Goal: Check status: Check status

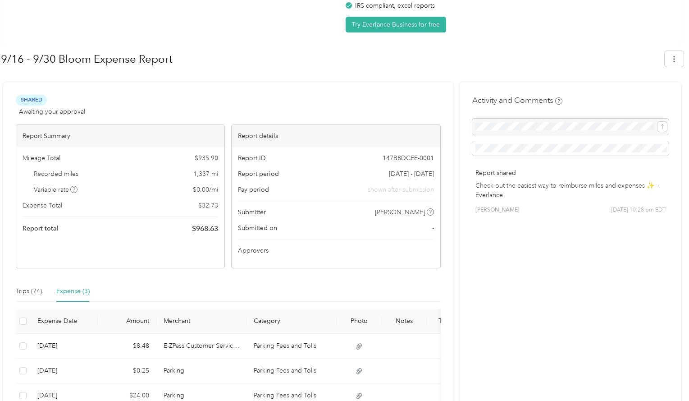
scroll to position [123, 0]
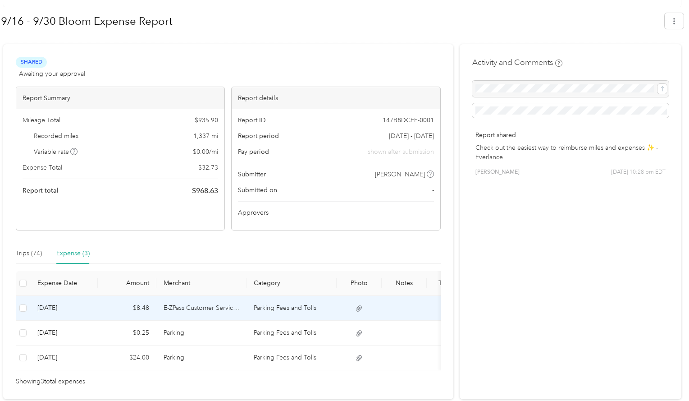
click at [358, 308] on icon at bounding box center [359, 308] width 8 height 8
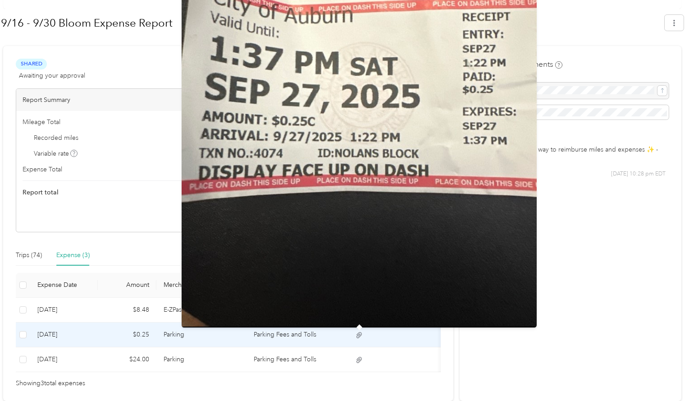
click at [361, 332] on icon at bounding box center [359, 335] width 5 height 6
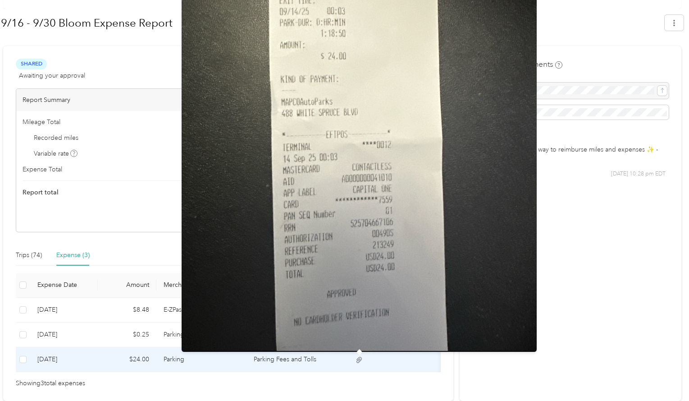
click at [356, 359] on icon at bounding box center [359, 360] width 8 height 8
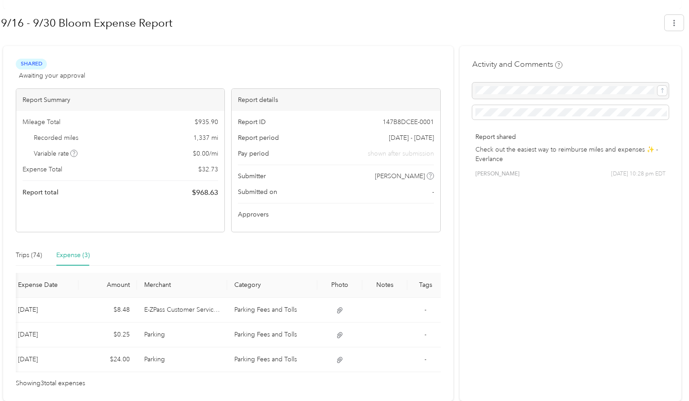
scroll to position [0, 0]
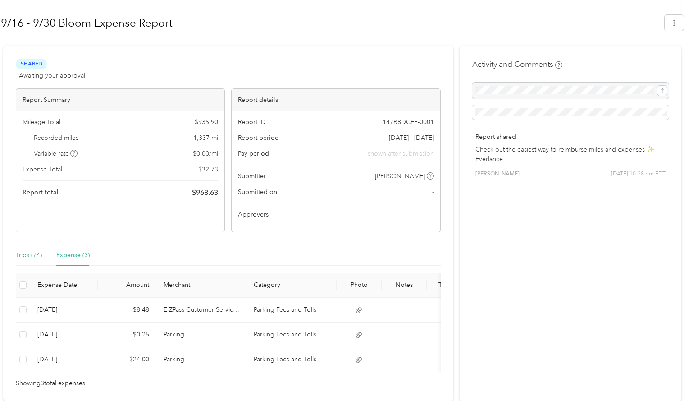
click at [35, 250] on div "Trips (74)" at bounding box center [29, 255] width 26 height 10
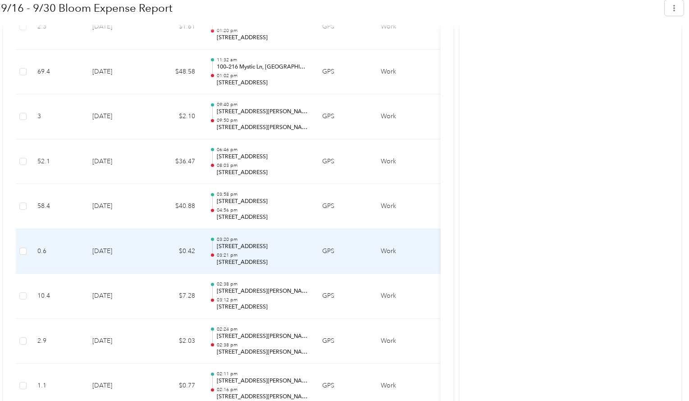
scroll to position [188, 0]
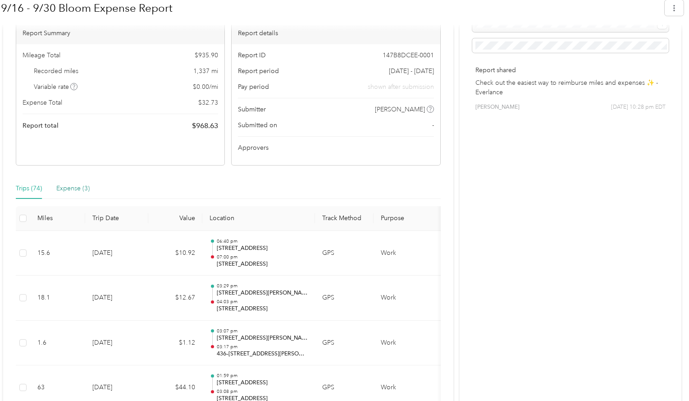
click at [76, 183] on div "Expense (3)" at bounding box center [72, 188] width 33 height 10
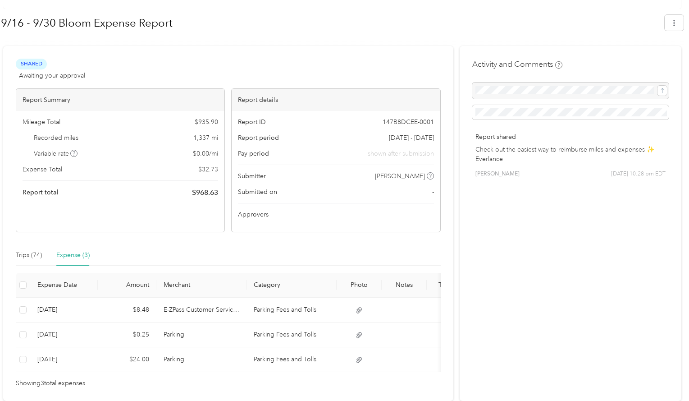
scroll to position [0, 0]
